Goal: Feedback & Contribution: Leave review/rating

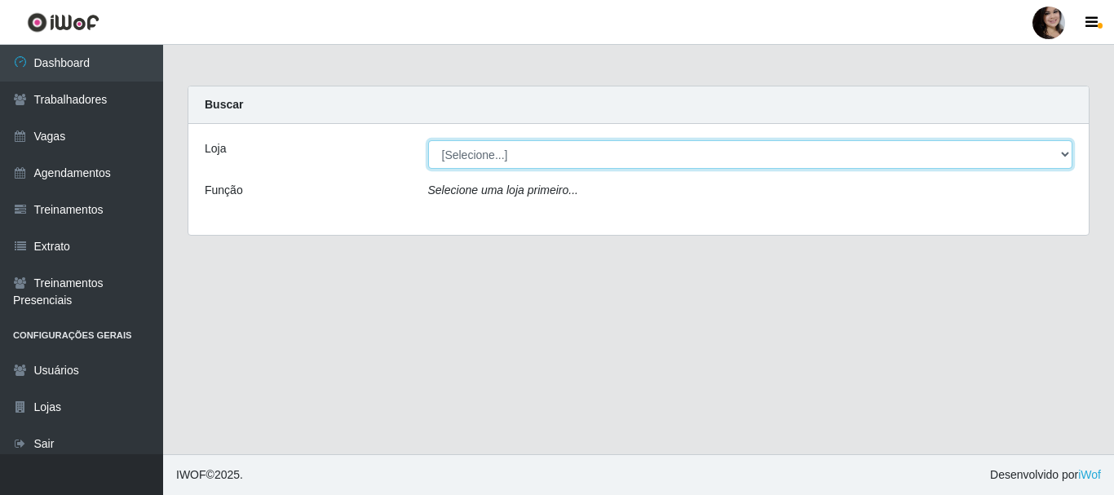
click at [1065, 152] on select "[Selecione...] SuperFácil Atacado - [PERSON_NAME]" at bounding box center [750, 154] width 645 height 29
select select "399"
click at [428, 140] on select "[Selecione...] SuperFácil Atacado - [PERSON_NAME]" at bounding box center [750, 154] width 645 height 29
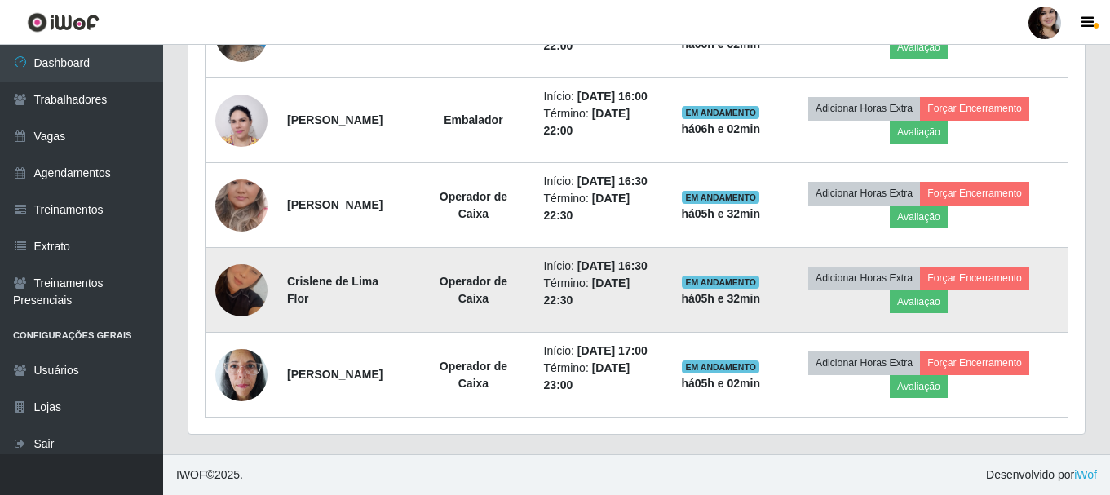
scroll to position [726, 0]
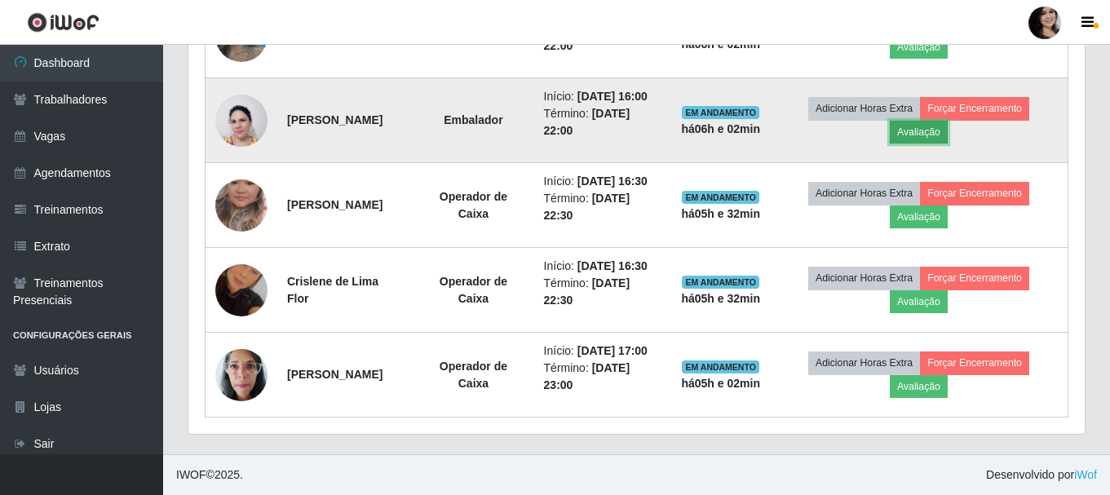
click at [933, 144] on button "Avaliação" at bounding box center [919, 132] width 58 height 23
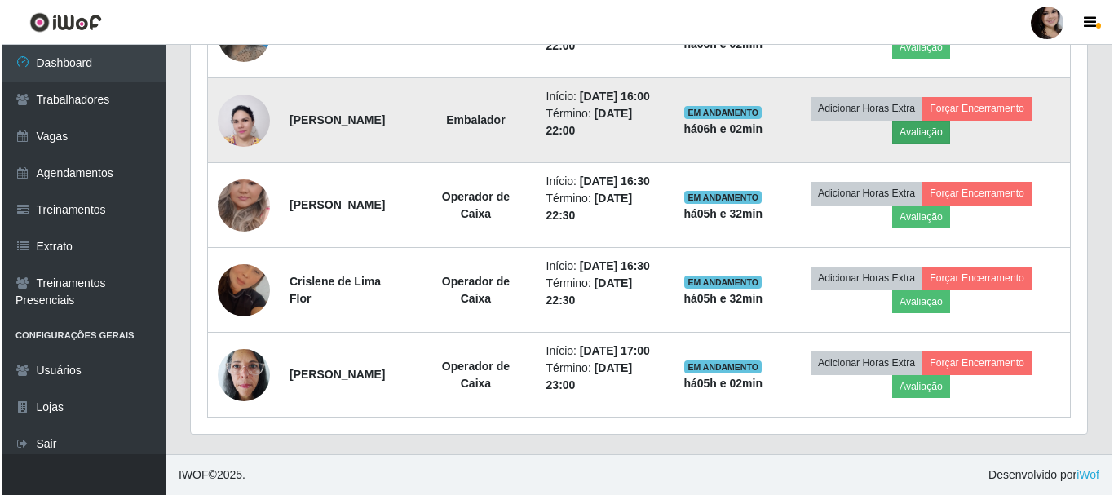
scroll to position [338, 888]
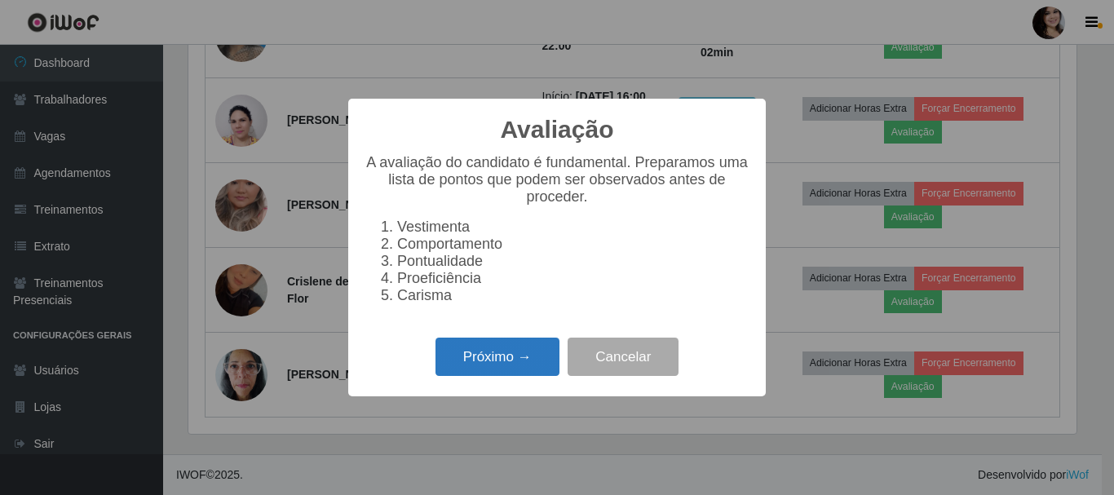
click at [514, 367] on button "Próximo →" at bounding box center [497, 357] width 124 height 38
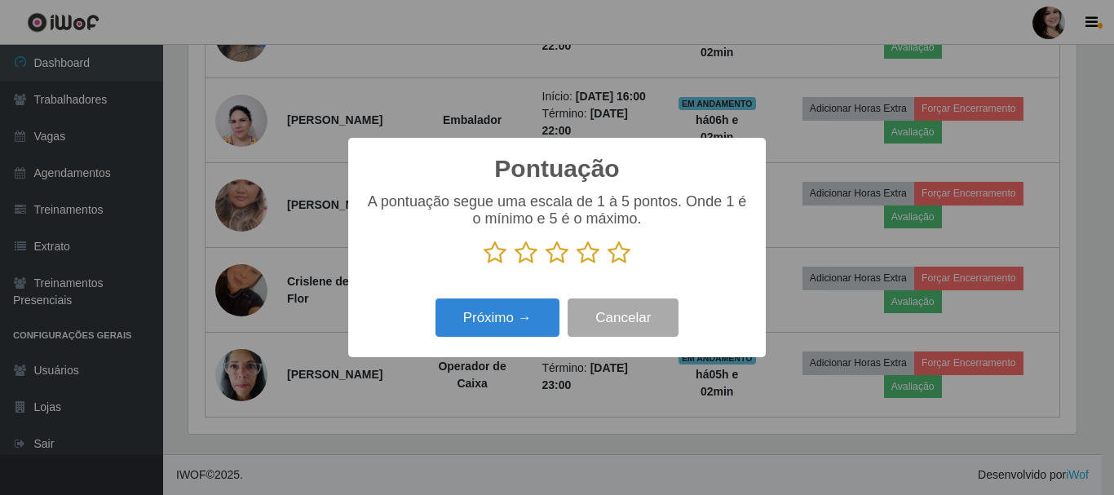
click at [524, 263] on icon at bounding box center [526, 253] width 23 height 24
click at [515, 265] on input "radio" at bounding box center [515, 265] width 0 height 0
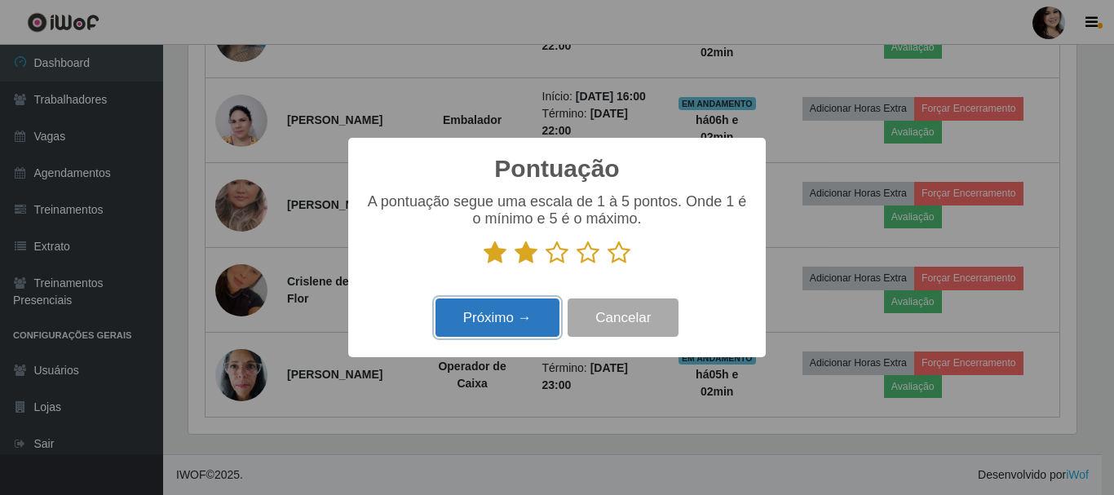
click at [546, 323] on button "Próximo →" at bounding box center [497, 317] width 124 height 38
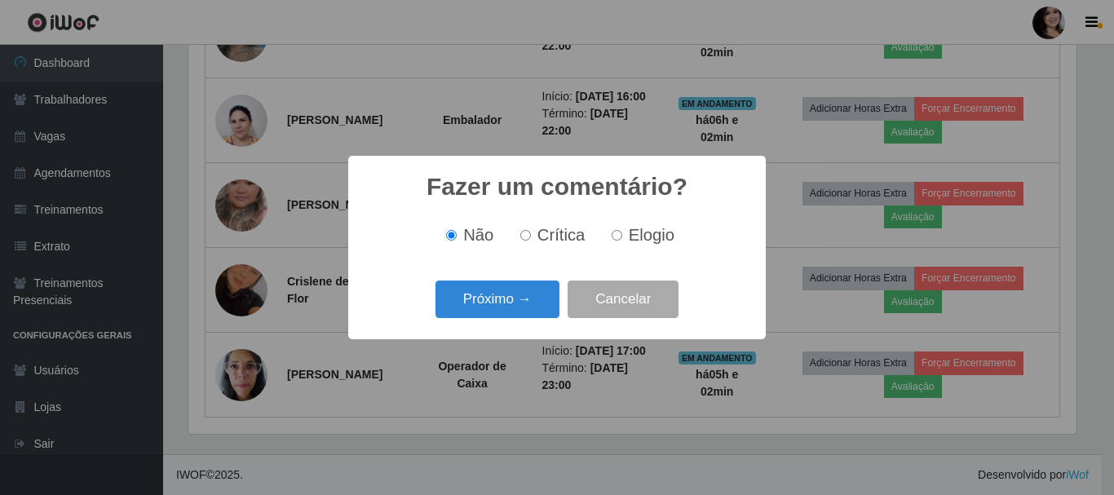
click at [546, 239] on span "Crítica" at bounding box center [561, 235] width 48 height 18
click at [531, 239] on input "Crítica" at bounding box center [525, 235] width 11 height 11
radio input "true"
click at [518, 304] on button "Próximo →" at bounding box center [497, 300] width 124 height 38
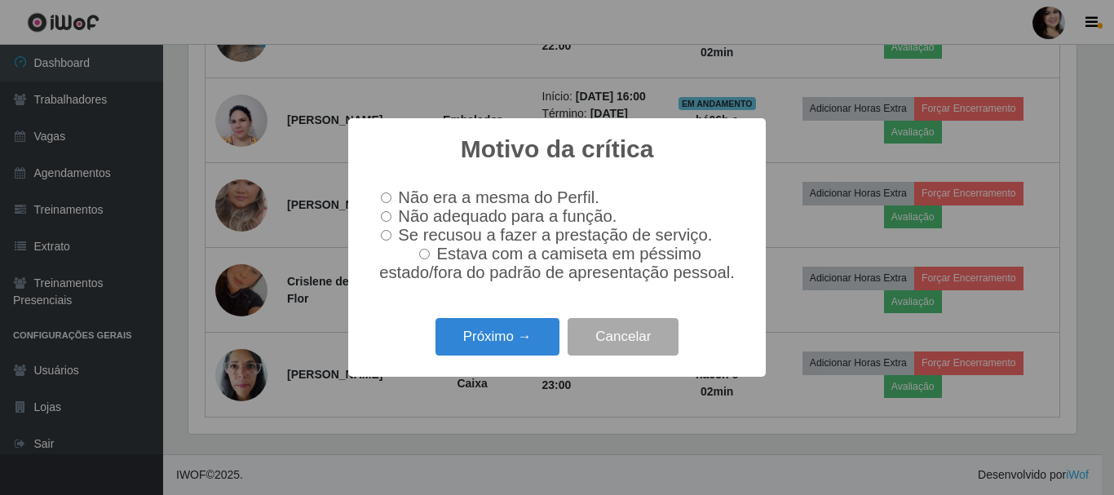
click at [473, 217] on span "Não adequado para a função." at bounding box center [507, 216] width 219 height 18
click at [391, 217] on input "Não adequado para a função." at bounding box center [386, 216] width 11 height 11
radio input "true"
click at [516, 334] on button "Próximo →" at bounding box center [497, 337] width 124 height 38
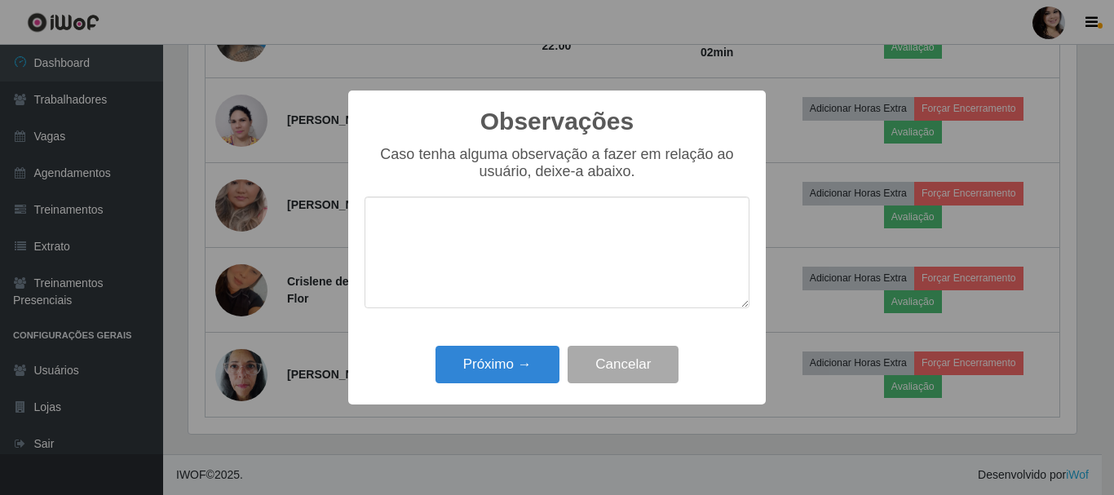
click at [543, 235] on textarea at bounding box center [556, 253] width 385 height 112
type textarea "n"
type textarea "m"
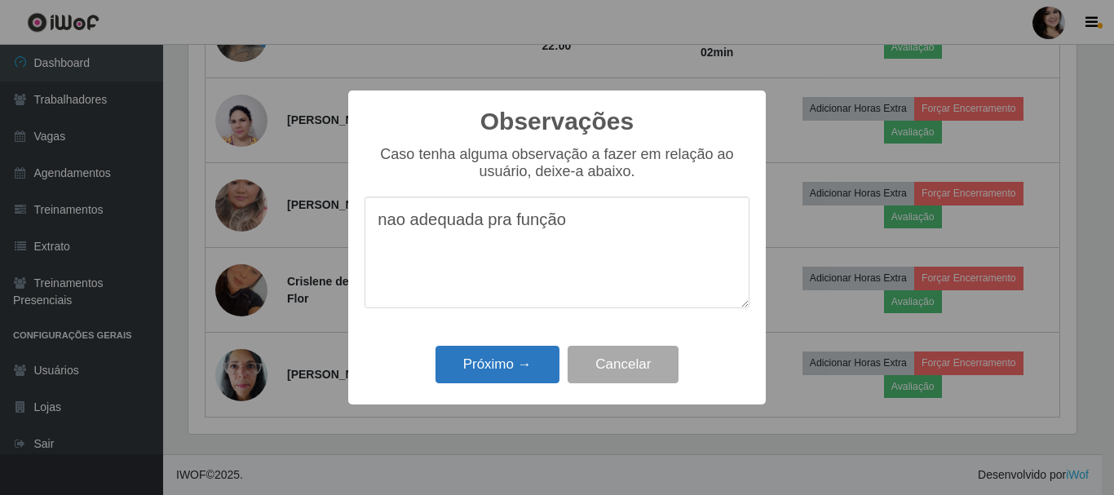
type textarea "nao adequada pra função"
click at [523, 362] on button "Próximo →" at bounding box center [497, 365] width 124 height 38
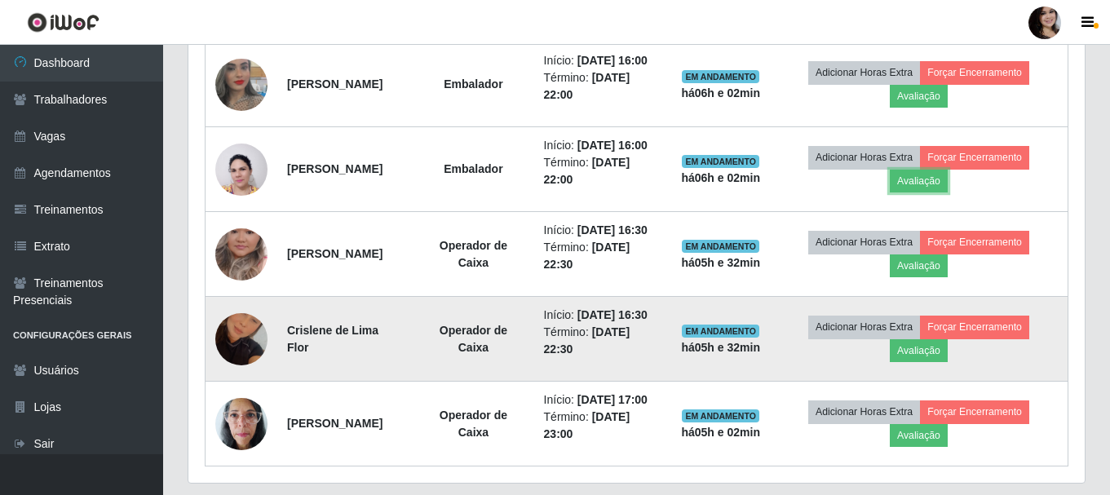
scroll to position [644, 0]
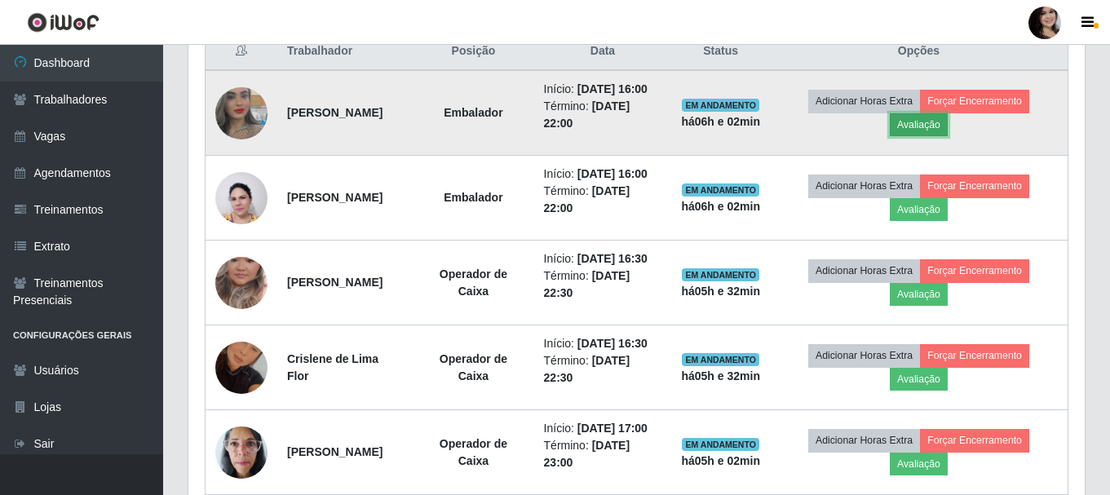
click at [922, 127] on button "Avaliação" at bounding box center [919, 124] width 58 height 23
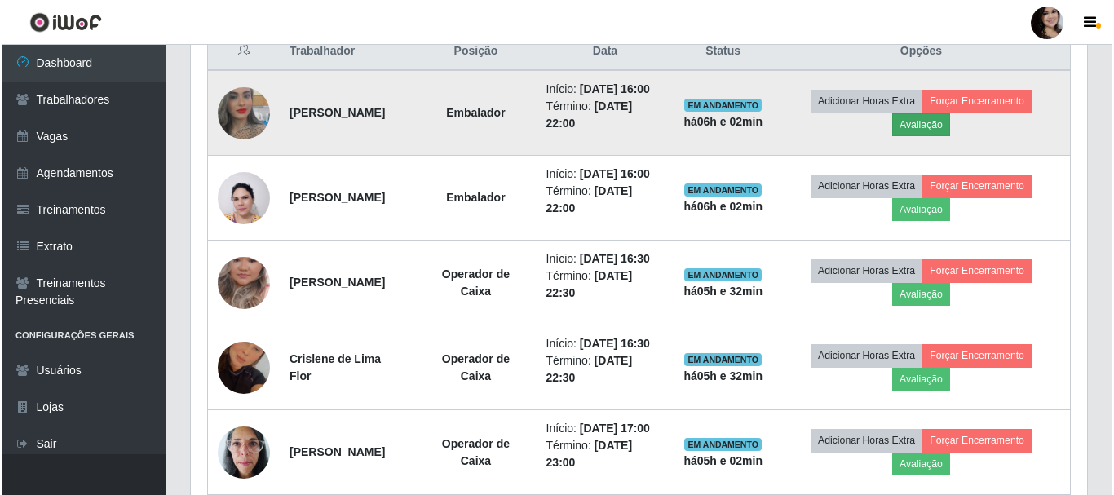
scroll to position [338, 888]
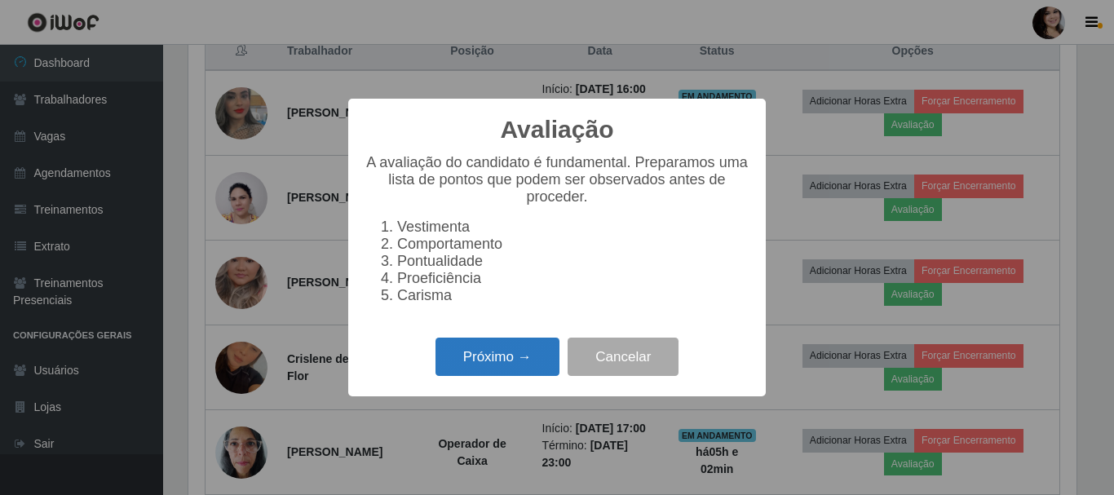
click at [459, 360] on button "Próximo →" at bounding box center [497, 357] width 124 height 38
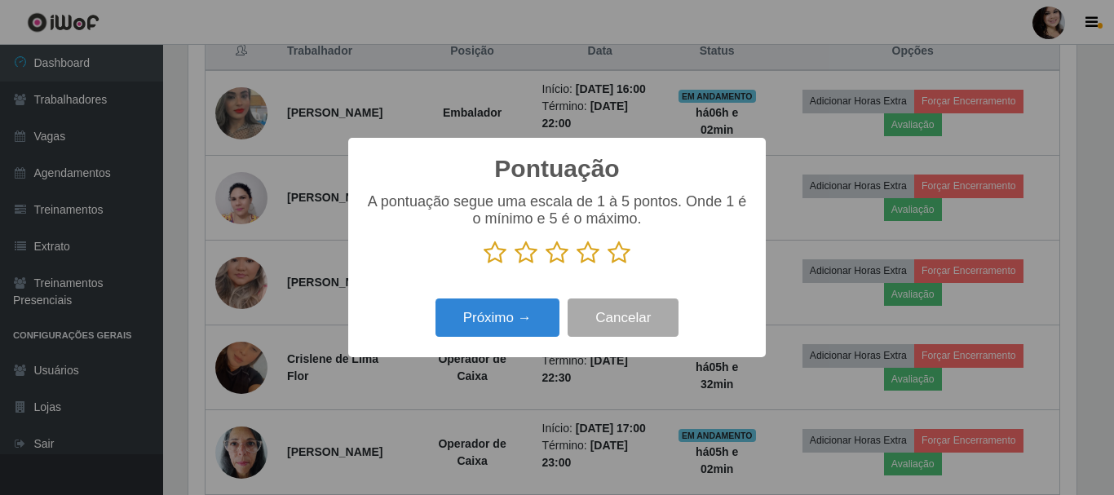
scroll to position [815098, 814548]
click at [584, 253] on icon at bounding box center [588, 253] width 23 height 24
click at [577, 265] on input "radio" at bounding box center [577, 265] width 0 height 0
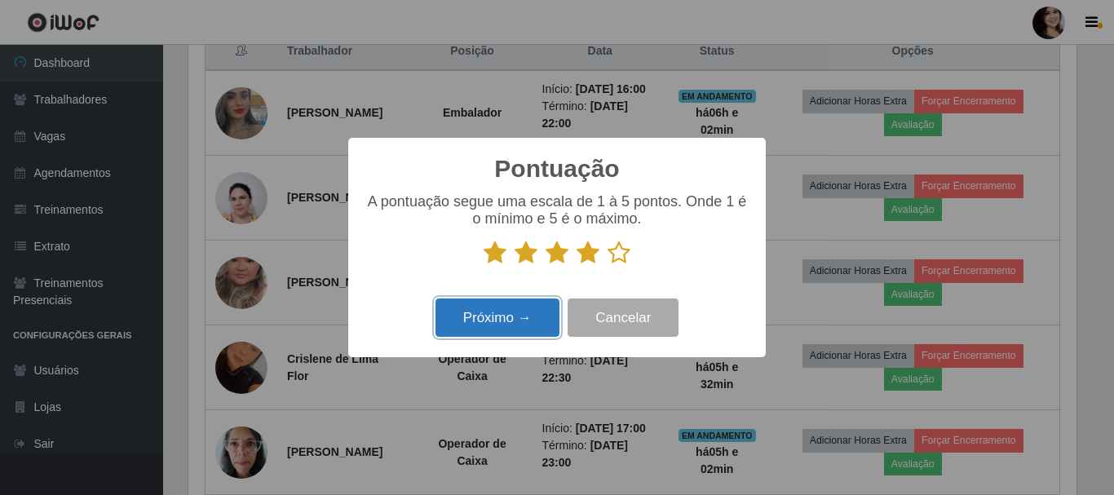
click at [513, 324] on button "Próximo →" at bounding box center [497, 317] width 124 height 38
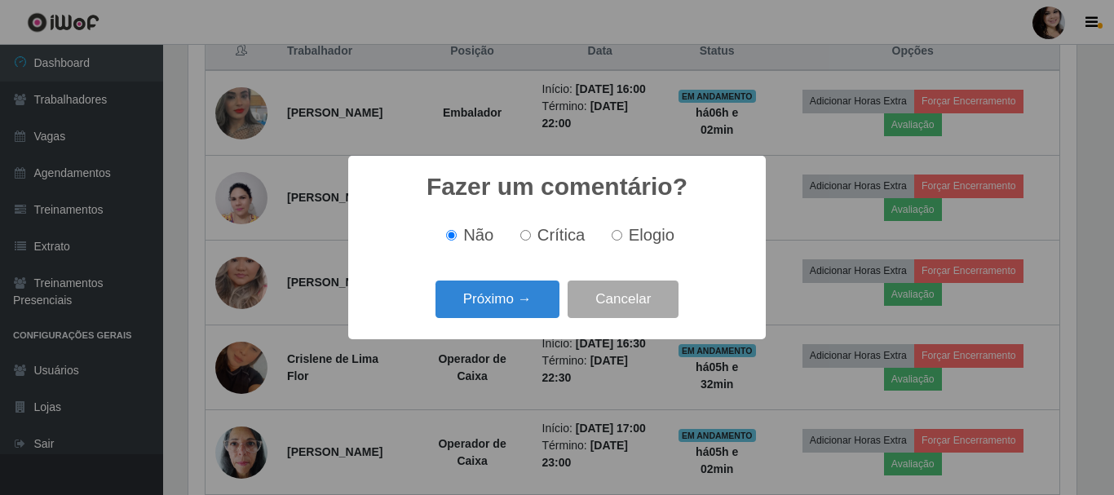
click at [620, 237] on input "Elogio" at bounding box center [617, 235] width 11 height 11
radio input "true"
click at [528, 291] on button "Próximo →" at bounding box center [497, 300] width 124 height 38
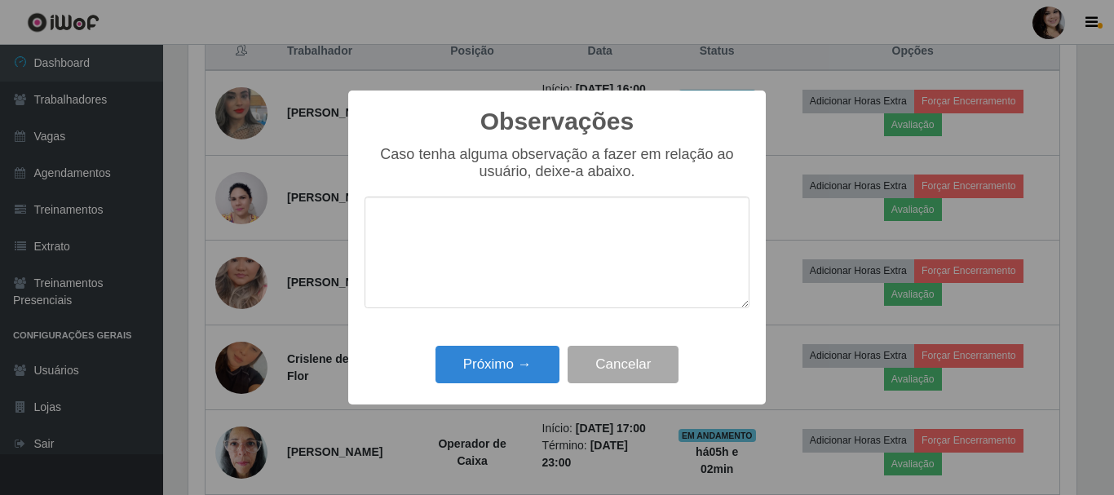
click at [664, 230] on textarea at bounding box center [556, 253] width 385 height 112
type textarea "pontual"
click at [507, 373] on button "Próximo →" at bounding box center [497, 365] width 124 height 38
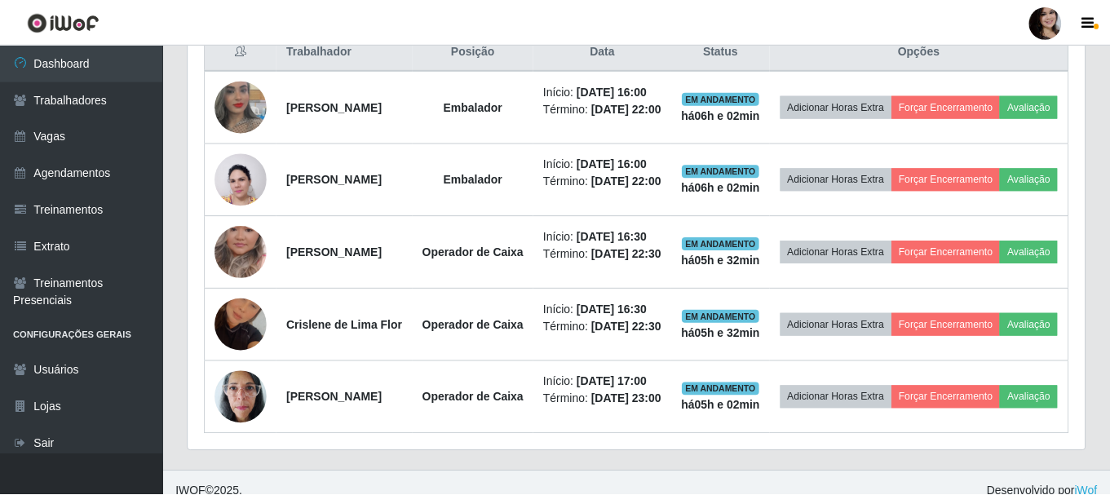
scroll to position [338, 896]
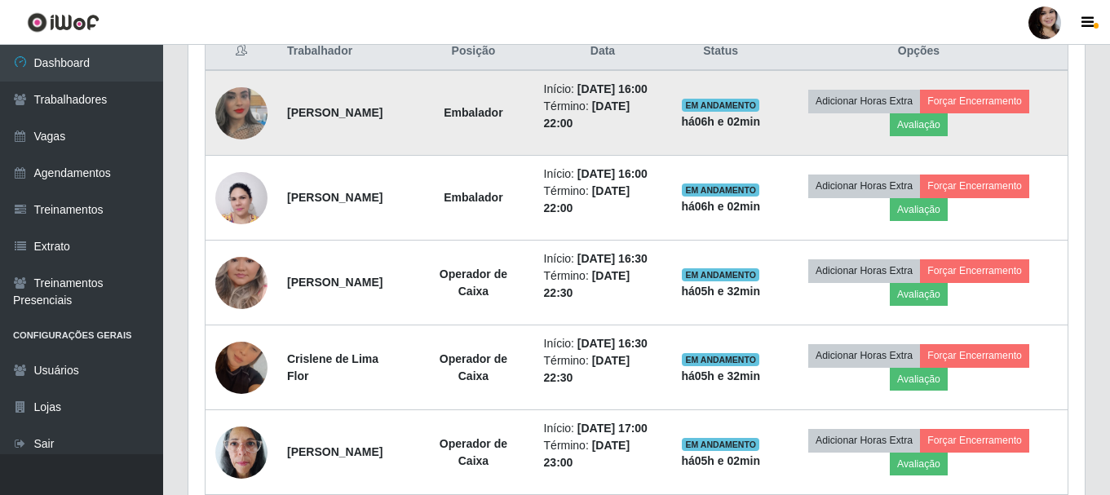
click at [1053, 86] on td "Adicionar Horas Extra Forçar Encerramento Avaliação" at bounding box center [919, 113] width 298 height 86
click at [1053, 85] on td "Adicionar Horas Extra Forçar Encerramento Avaliação" at bounding box center [919, 113] width 298 height 86
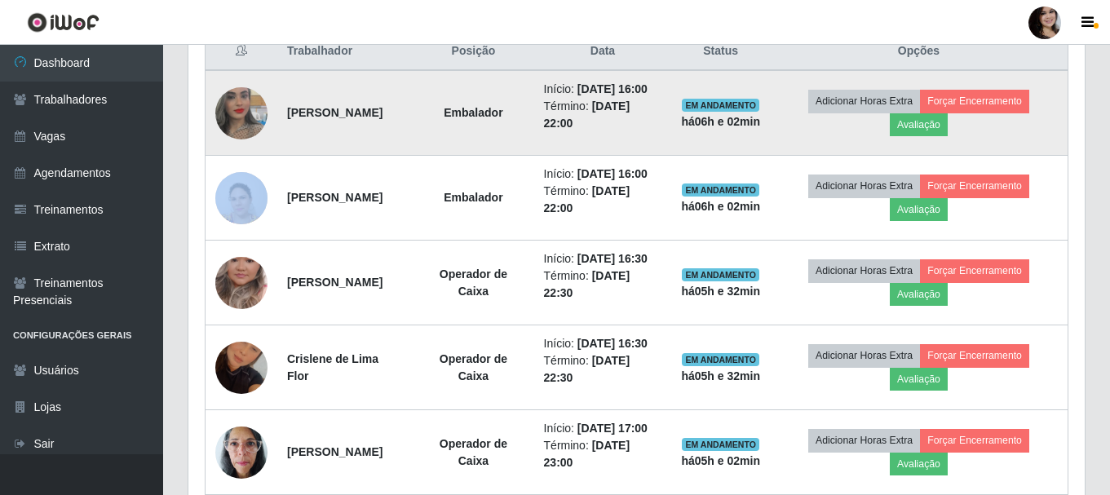
click at [1053, 85] on td "Adicionar Horas Extra Forçar Encerramento Avaliação" at bounding box center [919, 113] width 298 height 86
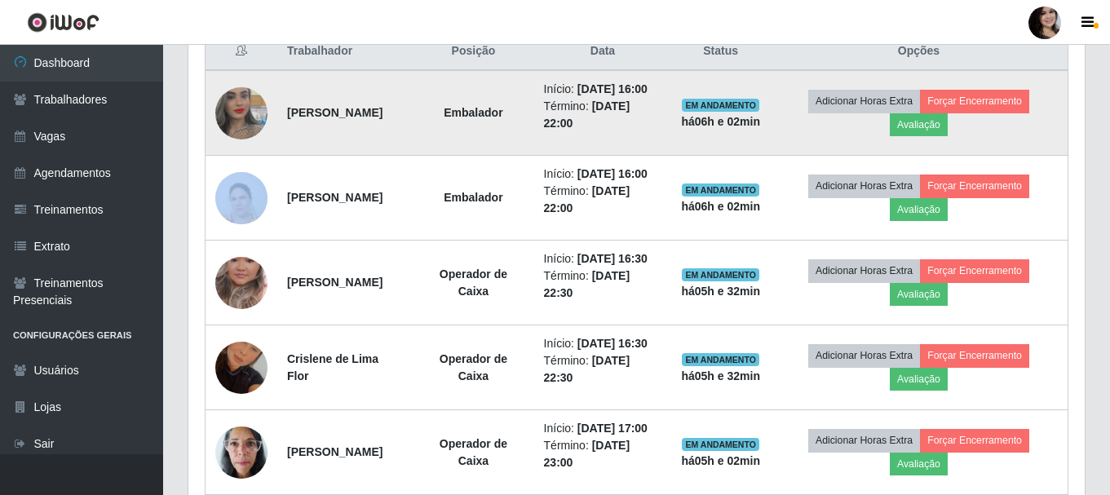
click at [1053, 85] on td "Adicionar Horas Extra Forçar Encerramento Avaliação" at bounding box center [919, 113] width 298 height 86
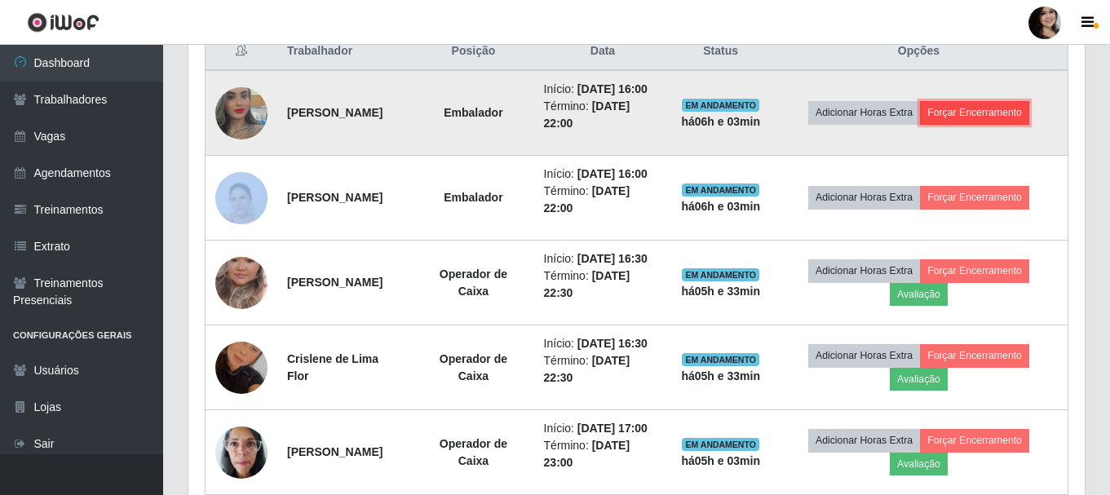
click at [1010, 119] on button "Forçar Encerramento" at bounding box center [974, 112] width 109 height 23
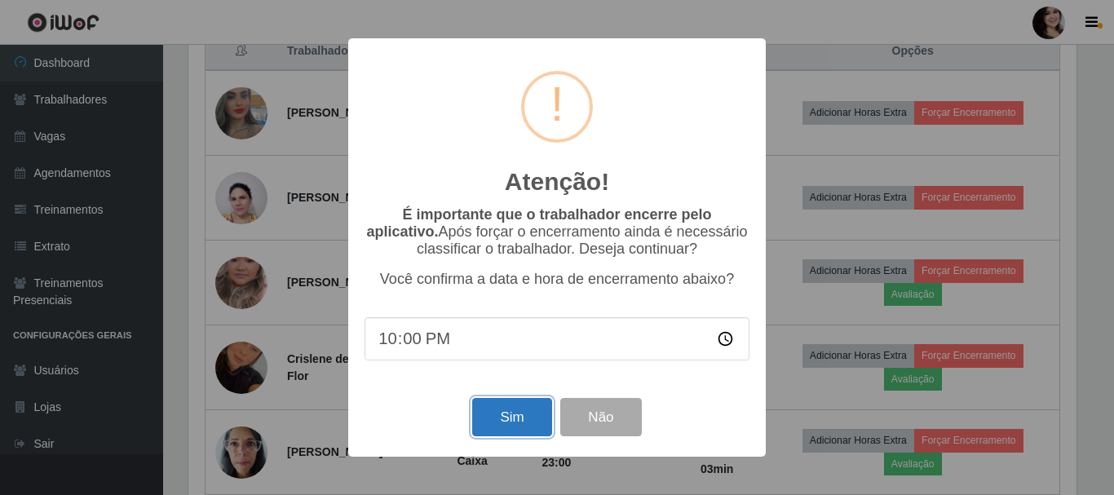
click at [515, 423] on button "Sim" at bounding box center [511, 417] width 79 height 38
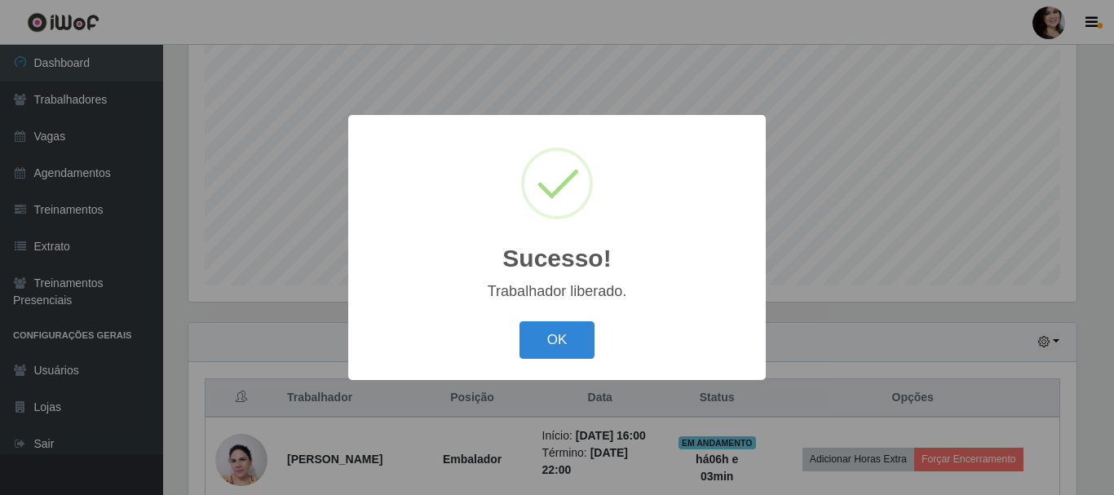
drag, startPoint x: 581, startPoint y: 347, endPoint x: 736, endPoint y: 342, distance: 155.8
click at [581, 346] on button "OK" at bounding box center [557, 340] width 76 height 38
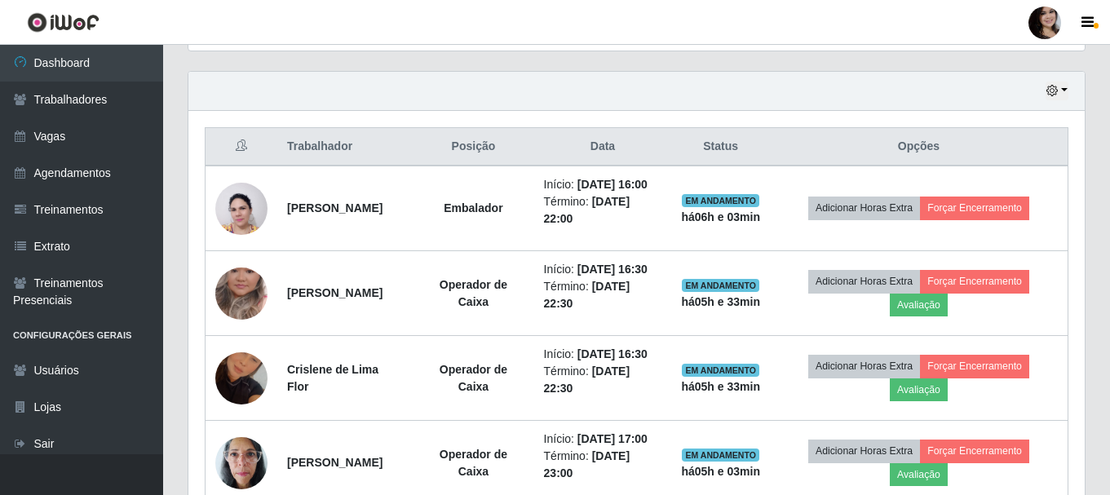
scroll to position [542, 0]
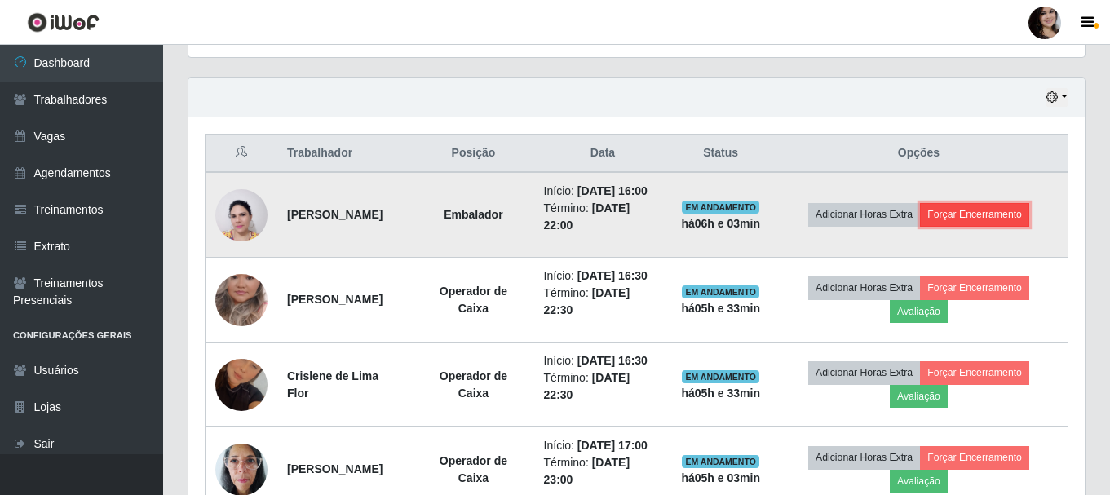
click at [985, 226] on button "Forçar Encerramento" at bounding box center [974, 214] width 109 height 23
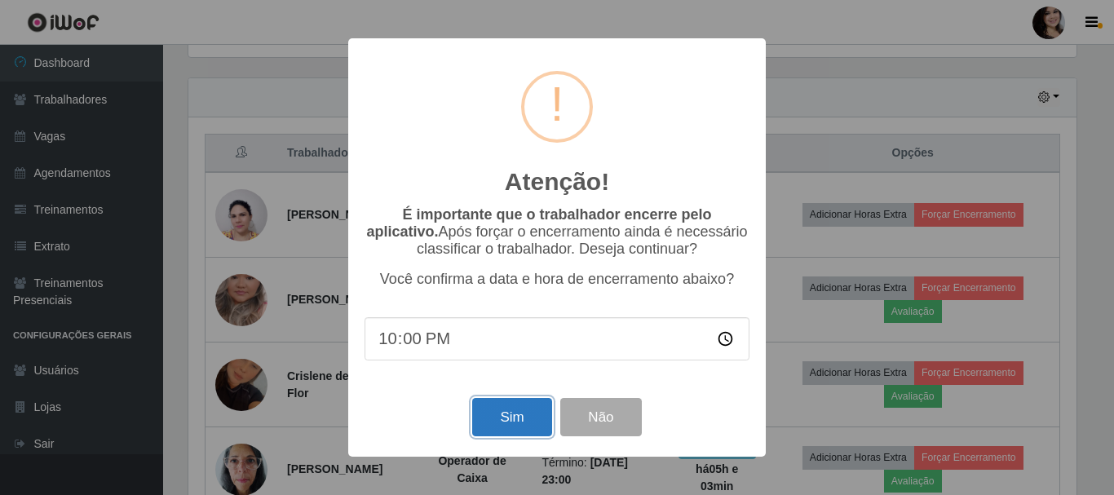
click at [519, 413] on button "Sim" at bounding box center [511, 417] width 79 height 38
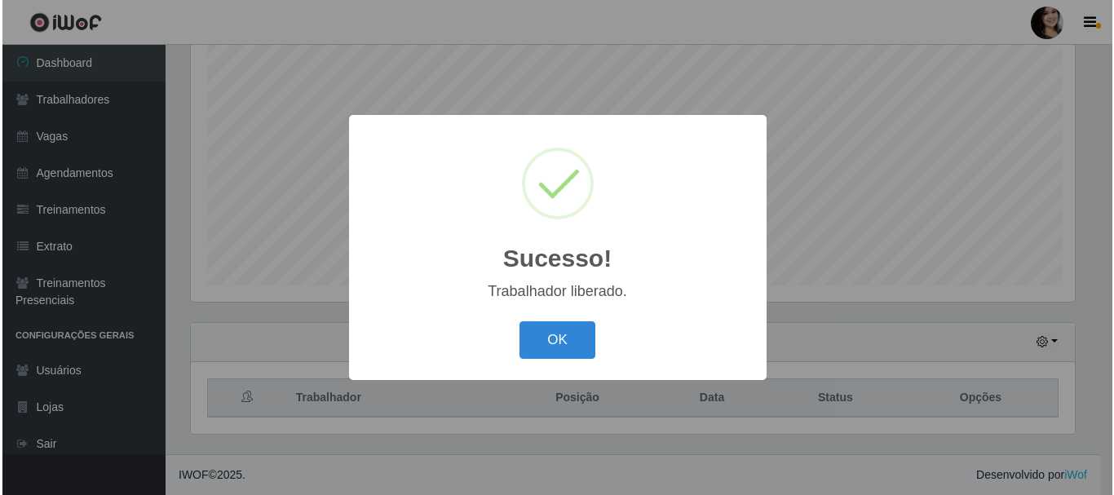
scroll to position [0, 0]
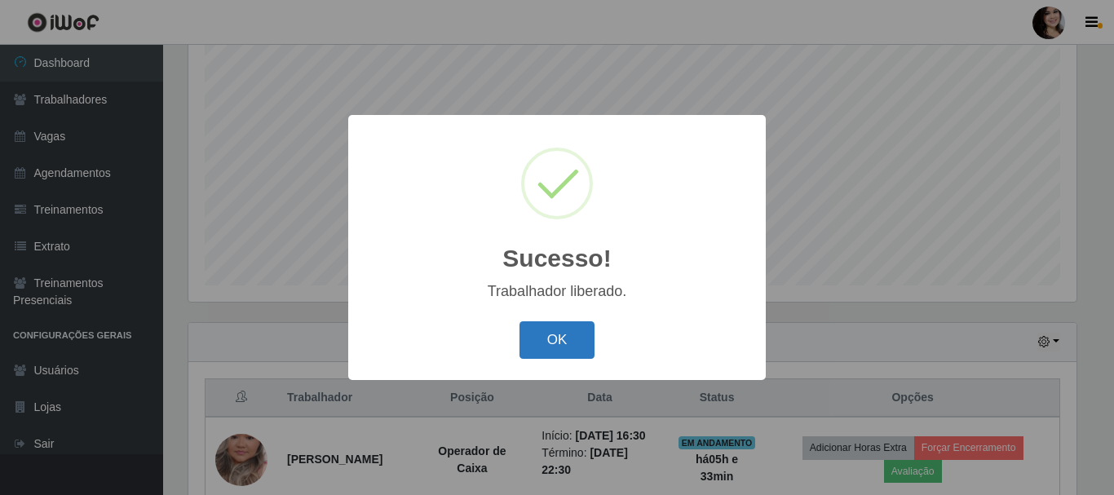
click at [563, 340] on button "OK" at bounding box center [557, 340] width 76 height 38
